Goal: Obtain resource: Download file/media

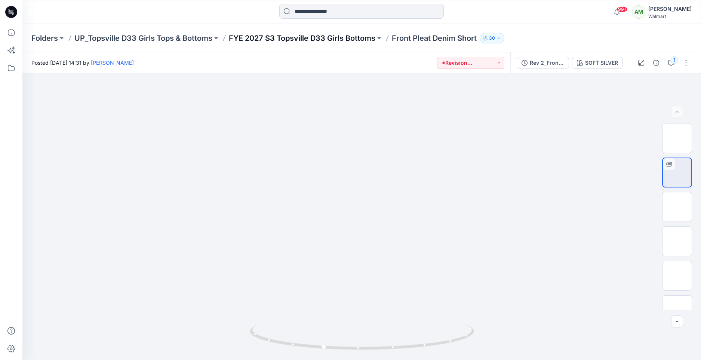
click at [363, 37] on p "FYE 2027 S3 Topsville D33 Girls Bottoms" at bounding box center [302, 38] width 147 height 10
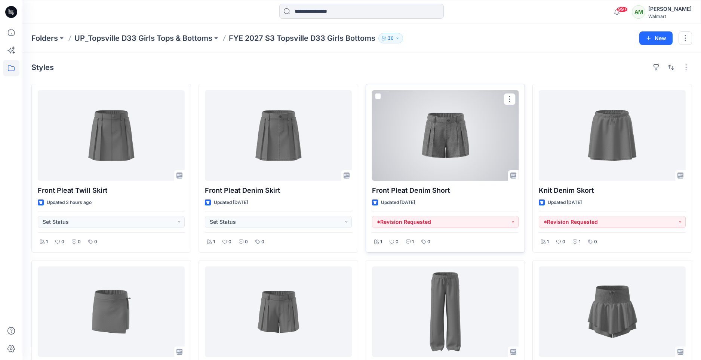
click at [474, 157] on div at bounding box center [445, 135] width 147 height 90
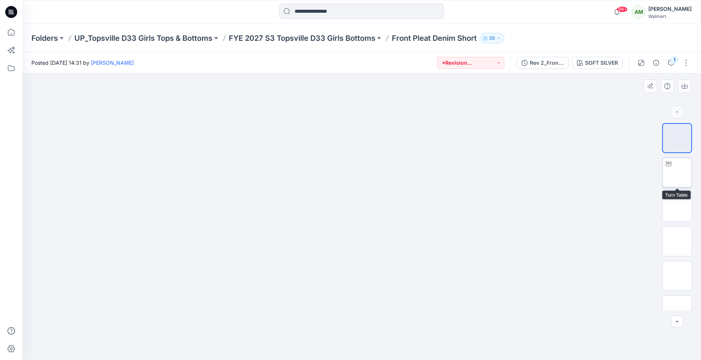
click at [677, 172] on img at bounding box center [677, 172] width 0 height 0
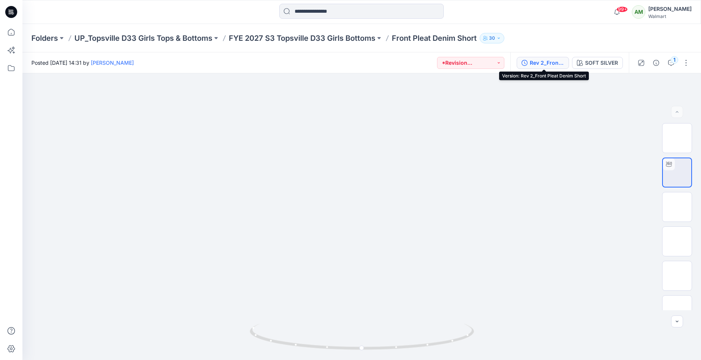
click at [542, 64] on div "Rev 2_Front Pleat Denim Short" at bounding box center [547, 63] width 34 height 8
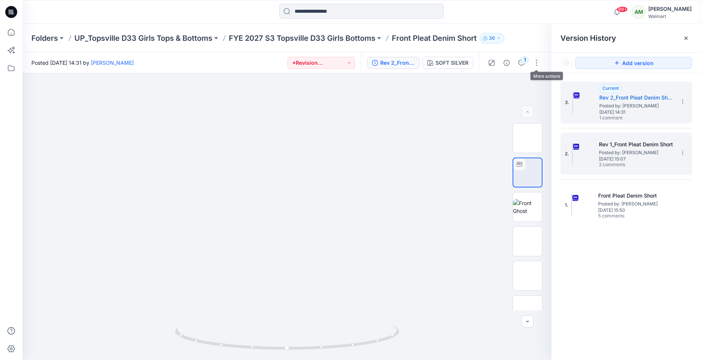
click at [619, 150] on span "Posted by: [PERSON_NAME]" at bounding box center [636, 152] width 75 height 7
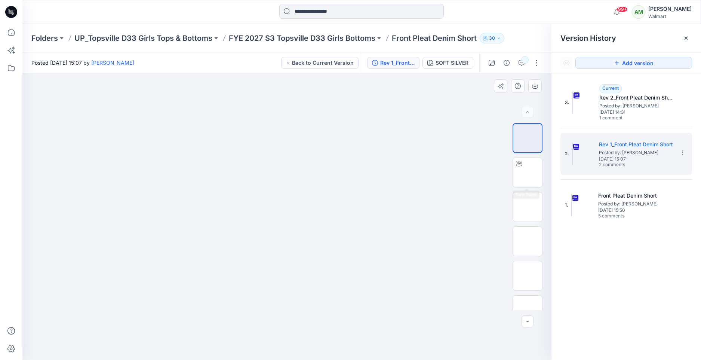
click at [511, 170] on div "XLSX" at bounding box center [528, 216] width 48 height 187
click at [528, 172] on img at bounding box center [528, 172] width 0 height 0
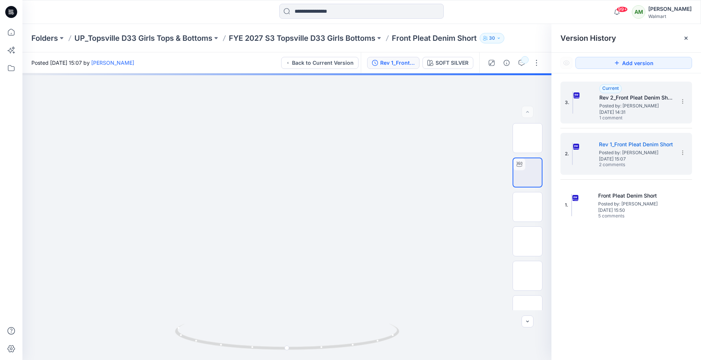
click at [643, 112] on span "[DATE] 14:31" at bounding box center [636, 112] width 75 height 5
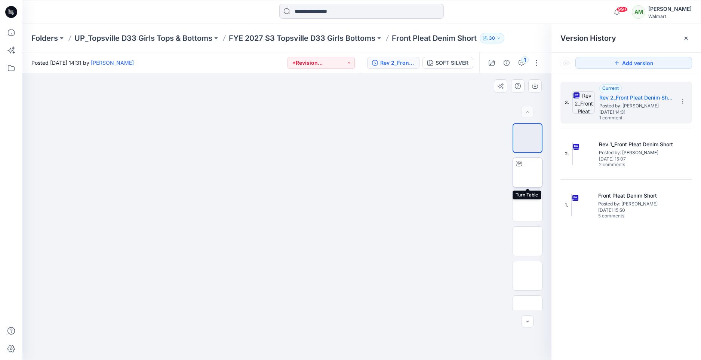
click at [528, 172] on img at bounding box center [528, 172] width 0 height 0
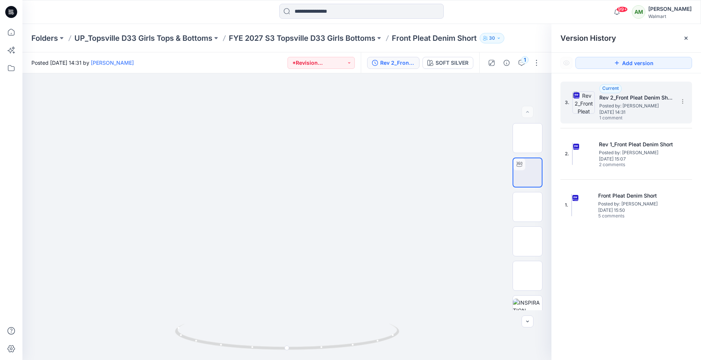
click at [658, 108] on span "Posted by: [PERSON_NAME]" at bounding box center [636, 105] width 75 height 7
click at [638, 112] on span "[DATE] 14:31" at bounding box center [636, 112] width 75 height 5
click at [688, 37] on icon at bounding box center [686, 38] width 6 height 6
